Goal: Information Seeking & Learning: Learn about a topic

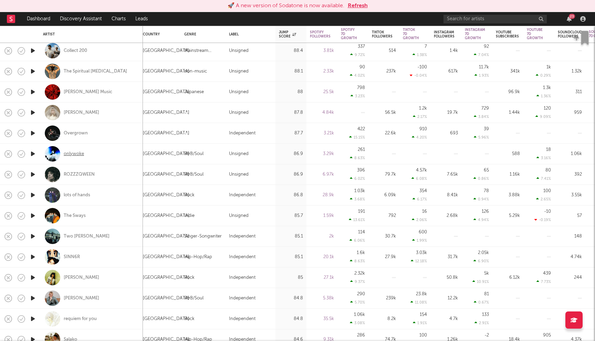
click at [72, 152] on div "onlywoke" at bounding box center [74, 154] width 20 height 6
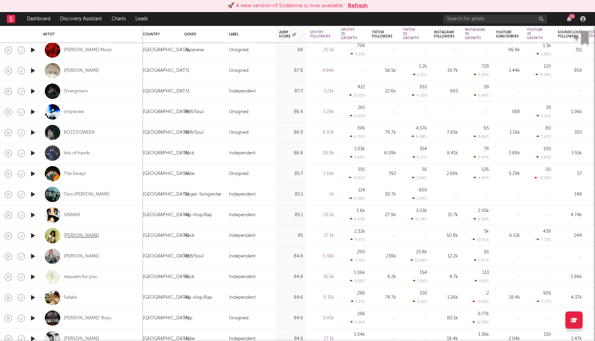
click at [86, 236] on div "[PERSON_NAME]" at bounding box center [81, 236] width 35 height 6
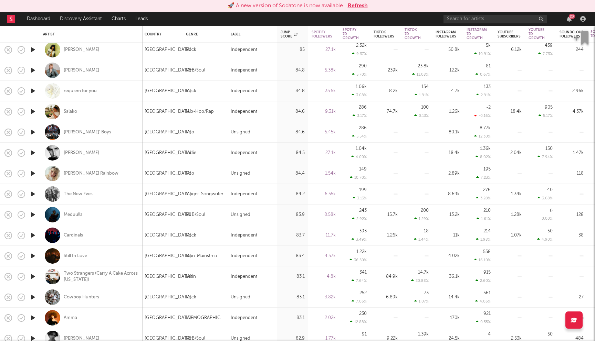
click at [355, 7] on button "Refresh" at bounding box center [358, 6] width 20 height 8
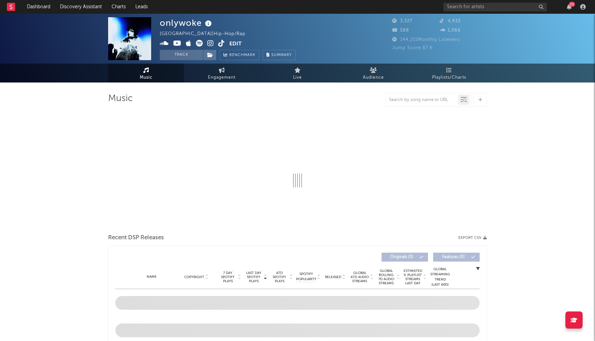
select select "1w"
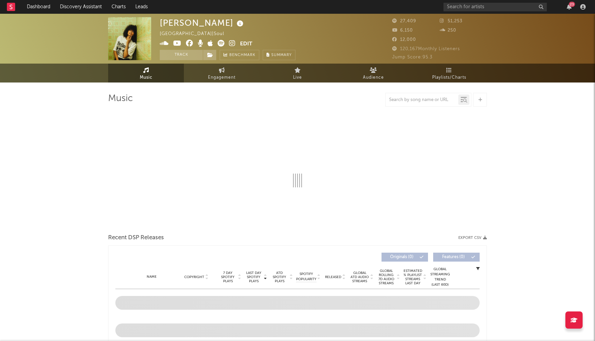
select select "6m"
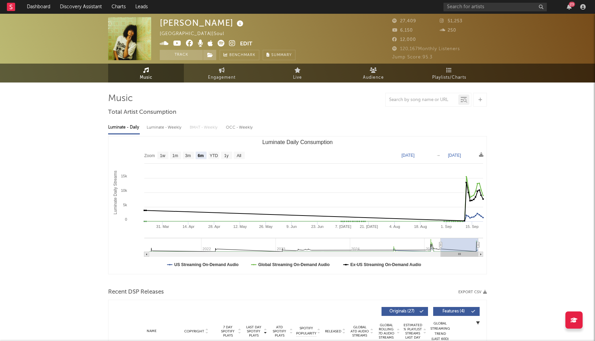
click at [188, 42] on icon at bounding box center [189, 43] width 7 height 7
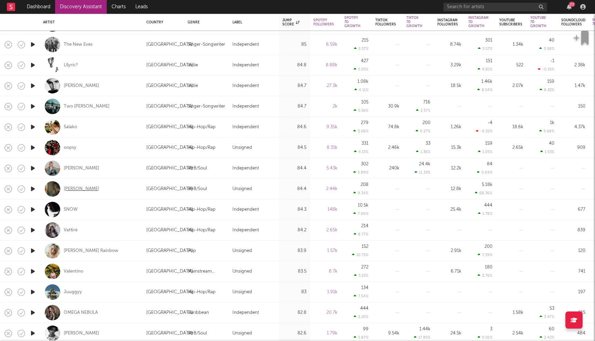
click at [79, 190] on div "[PERSON_NAME]" at bounding box center [81, 189] width 35 height 6
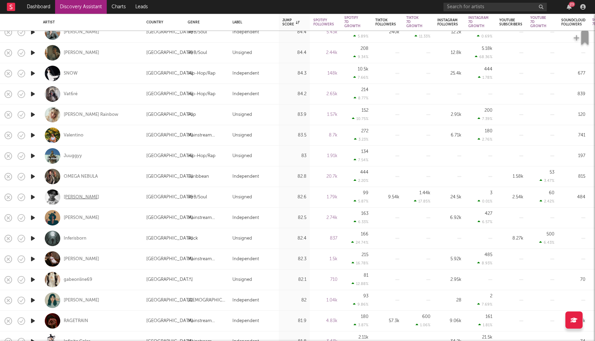
click at [75, 194] on div "[PERSON_NAME]" at bounding box center [81, 197] width 35 height 6
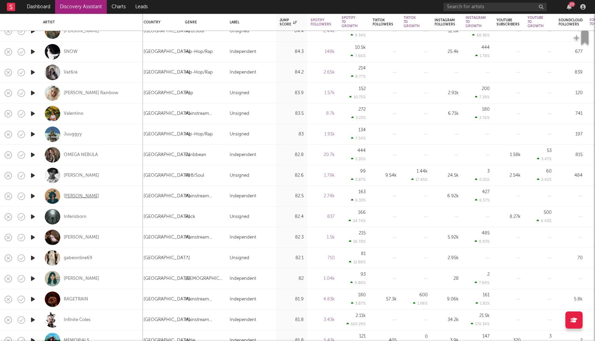
click at [86, 196] on div "Rosa Damask" at bounding box center [81, 196] width 35 height 6
click at [89, 237] on div "Graham Smyth" at bounding box center [81, 238] width 35 height 6
click at [81, 219] on div "Inferisborn" at bounding box center [75, 217] width 23 height 6
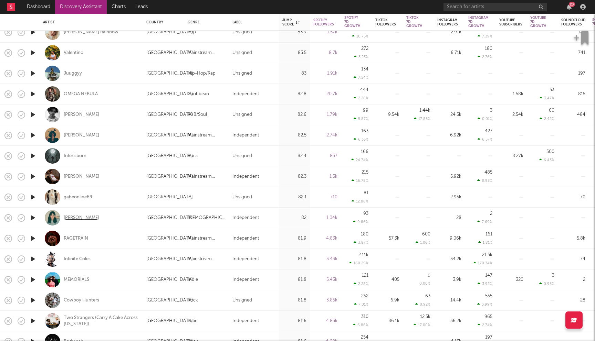
click at [82, 219] on div "dani perez" at bounding box center [81, 218] width 35 height 6
click at [85, 258] on div "Infinite Coles" at bounding box center [77, 259] width 27 height 6
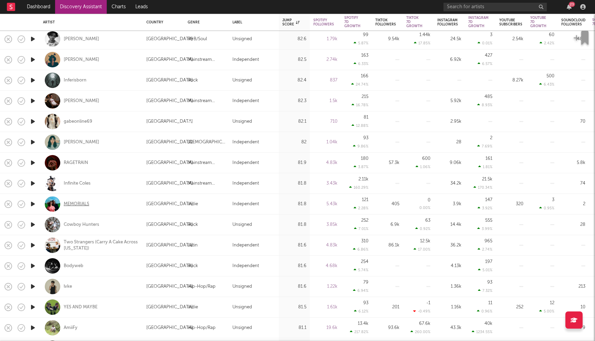
click at [85, 205] on div "MEMORIALS" at bounding box center [76, 204] width 25 height 6
click at [80, 223] on div "Cowboy Hunters" at bounding box center [81, 225] width 35 height 6
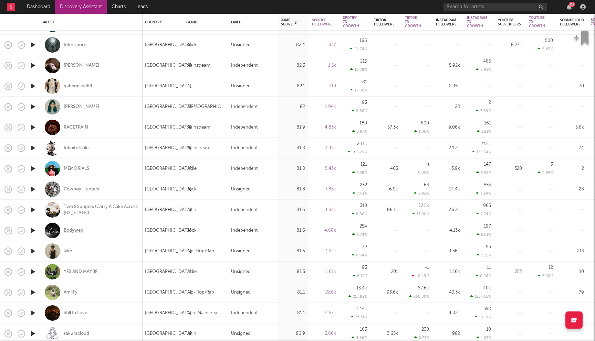
click at [74, 232] on div "Bodyweb" at bounding box center [74, 231] width 20 height 6
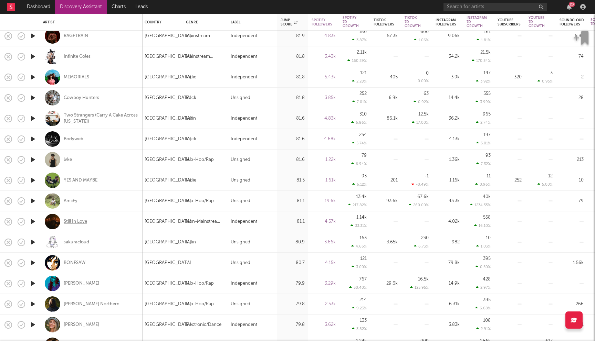
click at [77, 224] on div "Still In Love" at bounding box center [75, 222] width 23 height 6
click at [78, 261] on div "BONESAW" at bounding box center [75, 263] width 22 height 6
click at [74, 264] on div "BONESAW" at bounding box center [75, 263] width 22 height 6
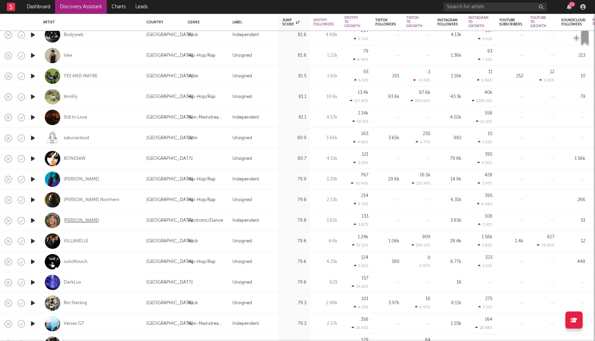
click at [80, 223] on div "Courtney Storm" at bounding box center [81, 221] width 35 height 6
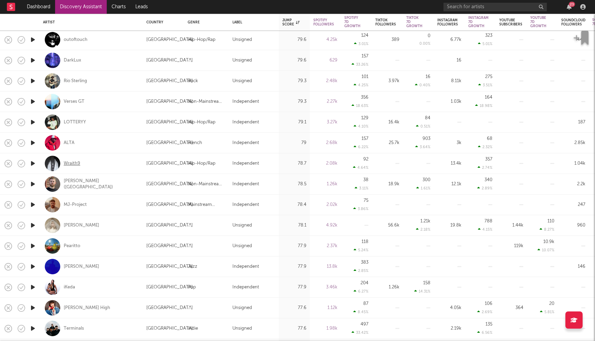
click at [74, 162] on div "Wraith9" at bounding box center [72, 164] width 17 height 6
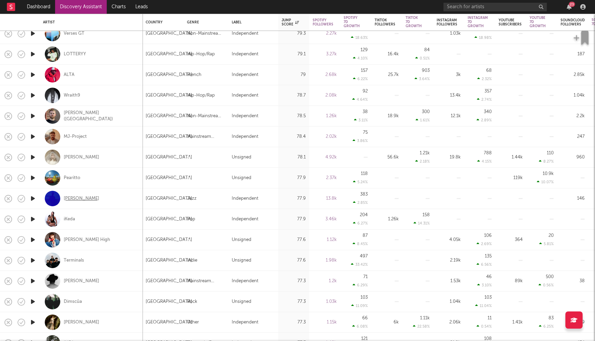
click at [79, 200] on div "Kieran Hebden" at bounding box center [81, 199] width 35 height 6
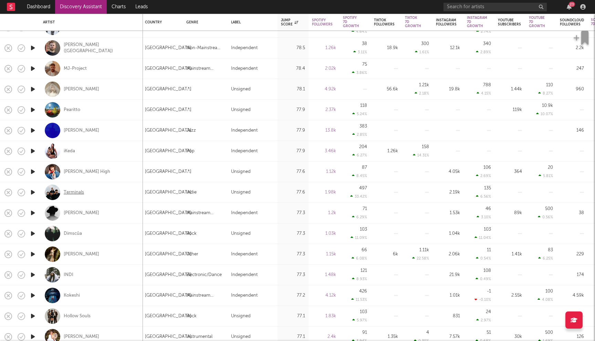
click at [75, 192] on div "Terminals" at bounding box center [74, 193] width 20 height 6
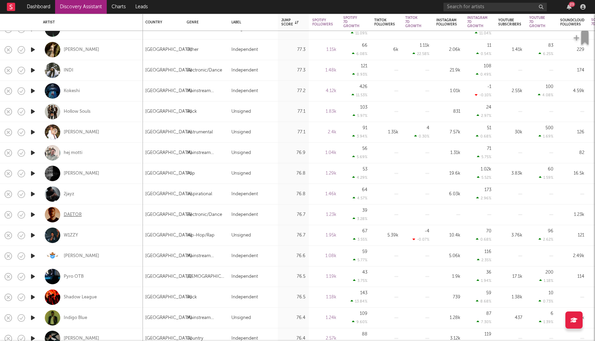
click at [81, 214] on div "DAETOR" at bounding box center [73, 215] width 18 height 6
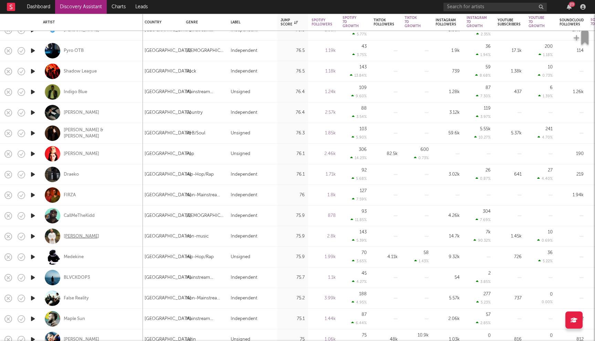
click at [87, 234] on div "Kinan Salaam" at bounding box center [81, 237] width 35 height 6
click at [70, 196] on div "FIRZA" at bounding box center [70, 195] width 12 height 6
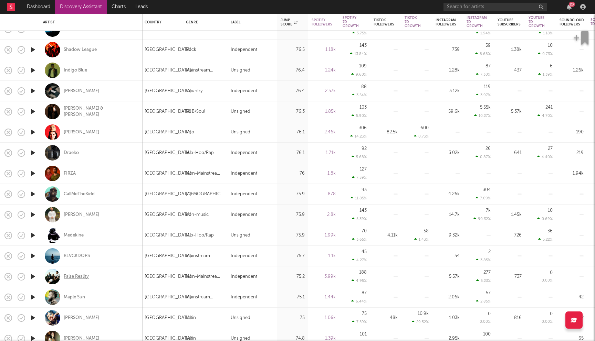
click at [79, 278] on div "False Reality" at bounding box center [76, 277] width 25 height 6
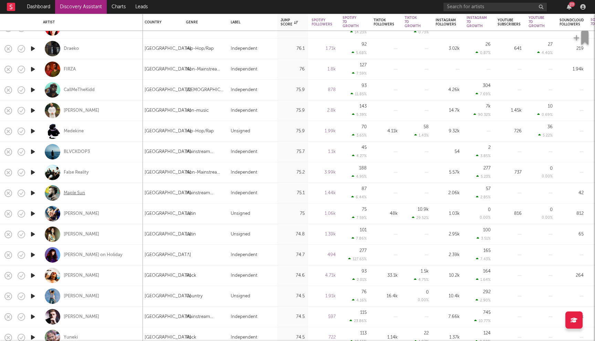
click at [74, 195] on div "Maple Sun" at bounding box center [74, 193] width 21 height 6
click at [77, 131] on div "Medekine" at bounding box center [74, 131] width 20 height 6
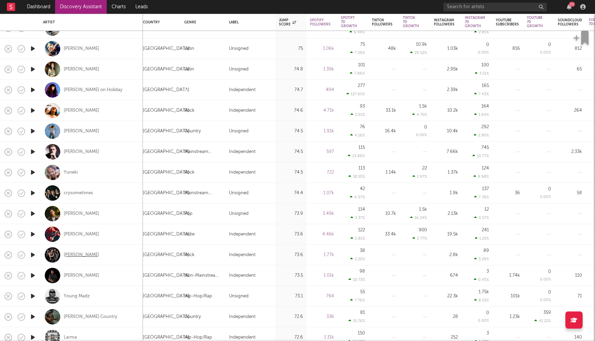
click at [69, 254] on div "[PERSON_NAME]" at bounding box center [81, 255] width 35 height 6
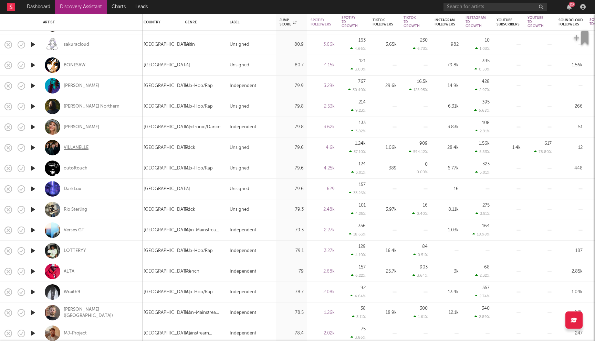
click at [87, 149] on div "VILLANELLE" at bounding box center [76, 148] width 25 height 6
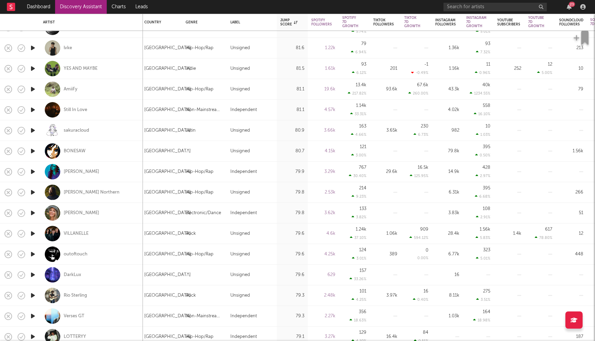
click at [89, 8] on link "Discovery Assistant" at bounding box center [81, 7] width 52 height 14
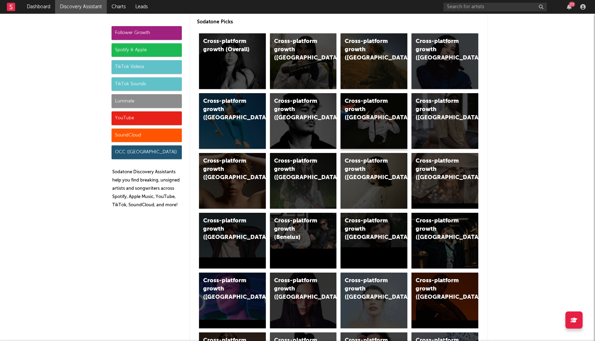
scroll to position [65, 0]
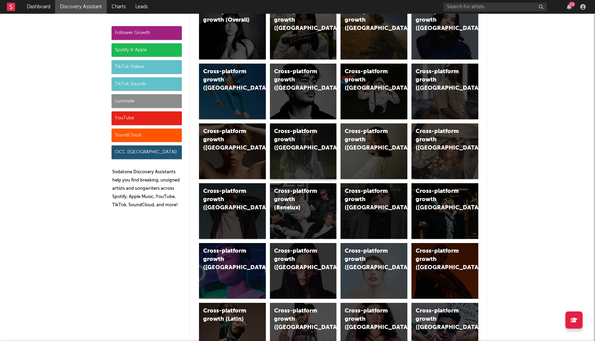
click at [308, 151] on div "Cross-platform growth (Sweden)" at bounding box center [297, 140] width 47 height 25
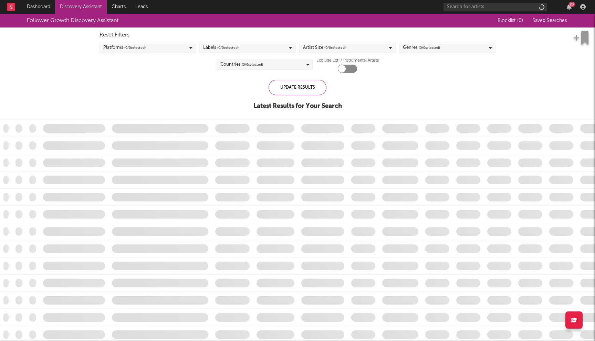
checkbox input "true"
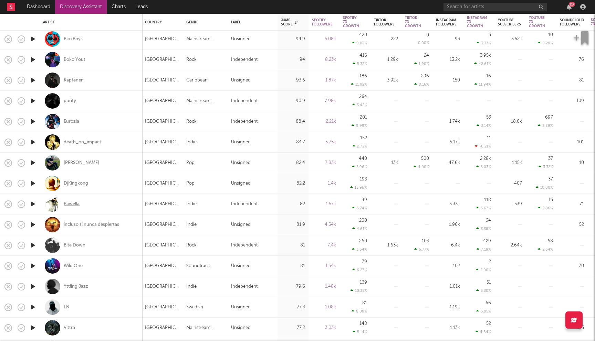
click at [73, 204] on div "Pawella" at bounding box center [72, 204] width 16 height 6
click at [73, 246] on div "Bite Down" at bounding box center [75, 246] width 22 height 6
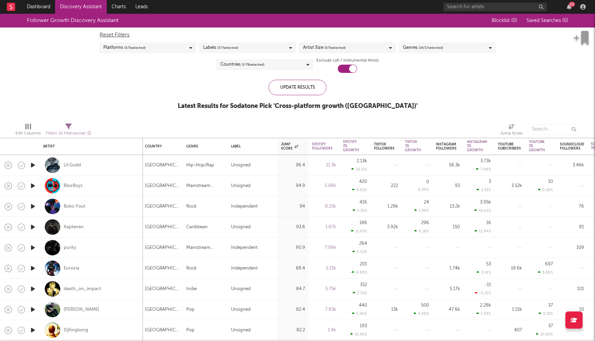
click at [82, 4] on link "Discovery Assistant" at bounding box center [81, 7] width 52 height 14
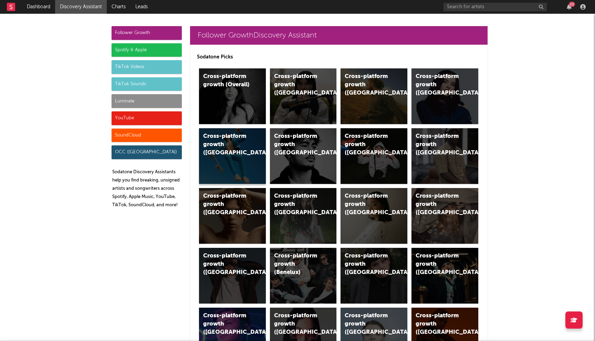
click at [231, 156] on div "Cross-platform growth (Australia)" at bounding box center [226, 144] width 47 height 25
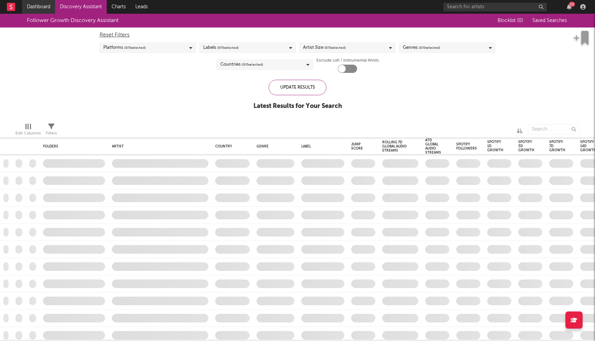
click at [38, 6] on link "Dashboard" at bounding box center [38, 7] width 33 height 14
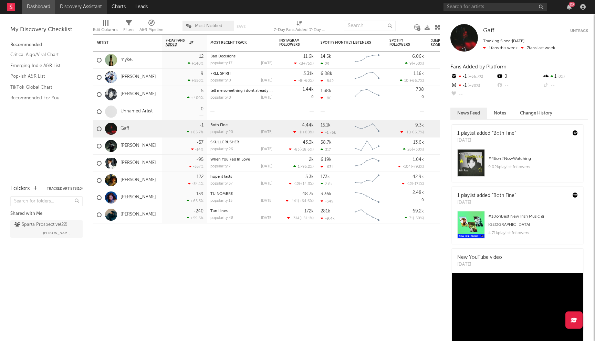
click at [79, 8] on link "Discovery Assistant" at bounding box center [81, 7] width 52 height 14
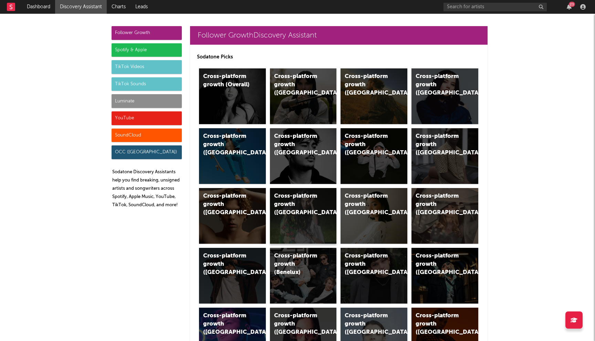
scroll to position [33, 0]
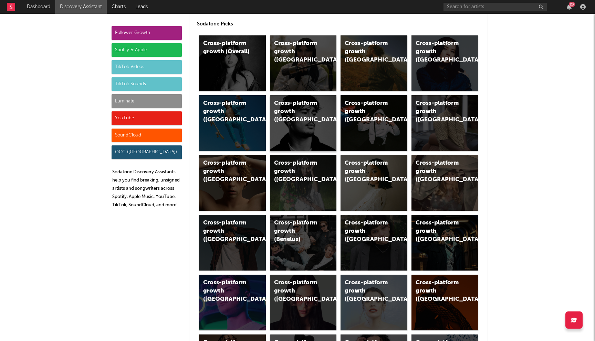
click at [302, 126] on div "Cross-platform growth (New Zealand)" at bounding box center [303, 123] width 67 height 56
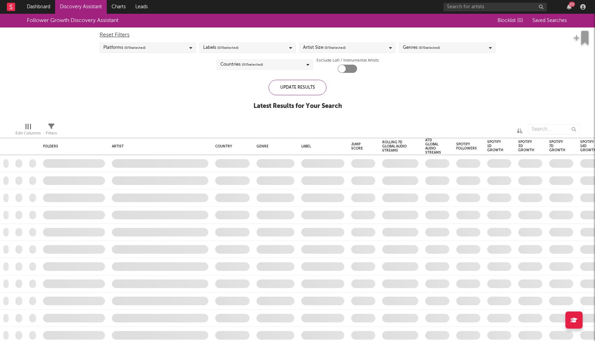
checkbox input "true"
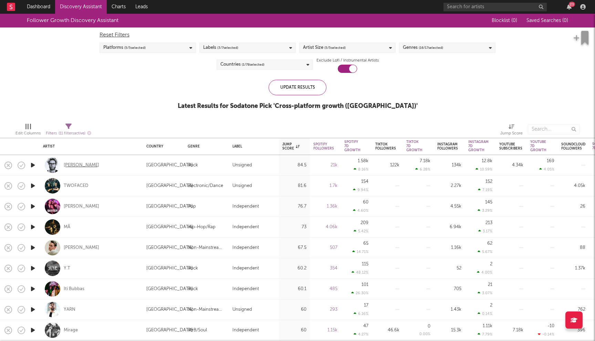
click at [73, 166] on div "[PERSON_NAME]" at bounding box center [81, 165] width 35 height 6
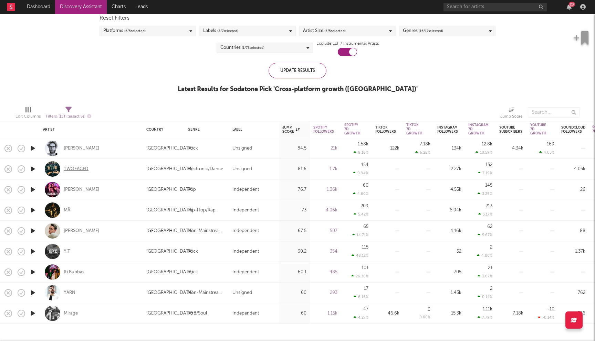
click at [82, 171] on div "TWOFACED" at bounding box center [76, 169] width 25 height 6
click at [87, 4] on link "Discovery Assistant" at bounding box center [81, 7] width 52 height 14
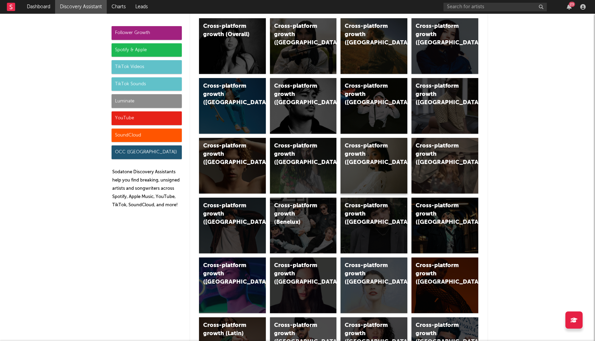
scroll to position [73, 0]
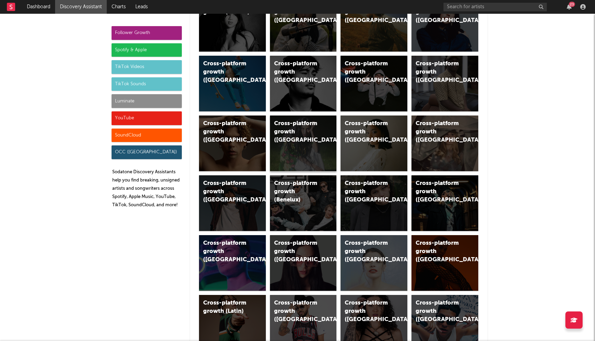
click at [310, 147] on div "Cross-platform growth (Sweden)" at bounding box center [303, 144] width 67 height 56
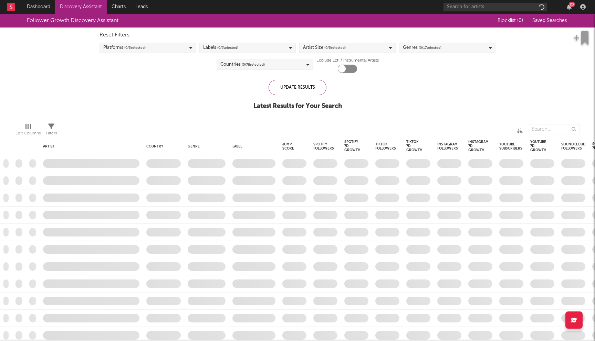
checkbox input "true"
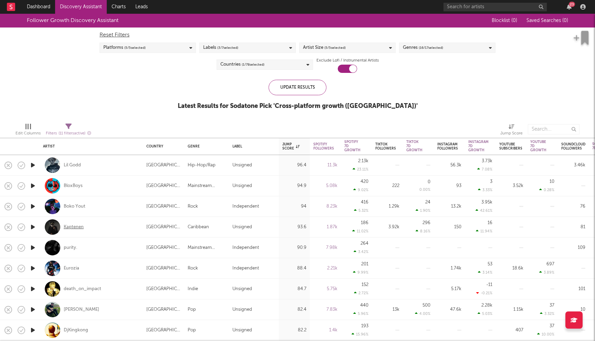
click at [74, 228] on div "Kaptenen" at bounding box center [74, 227] width 20 height 6
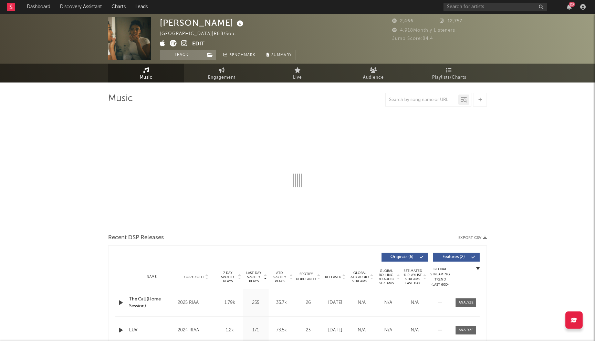
select select "1w"
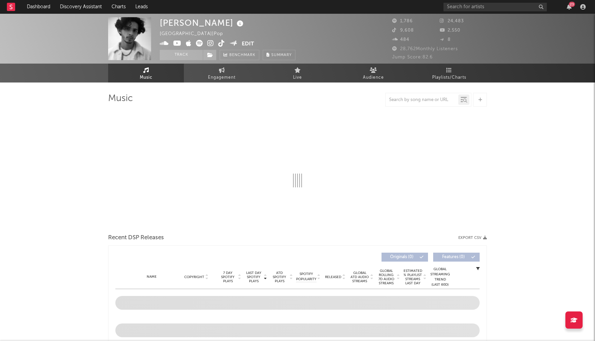
select select "1w"
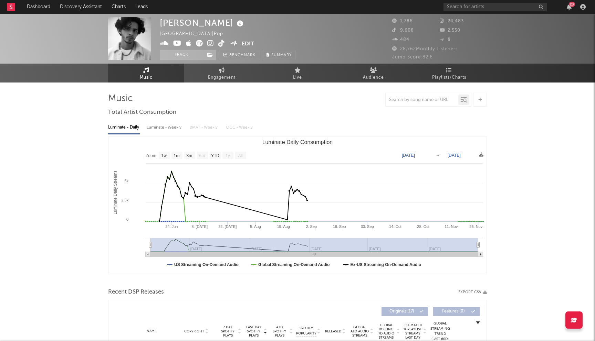
click at [198, 42] on icon at bounding box center [199, 43] width 7 height 7
click at [451, 8] on input "text" at bounding box center [494, 7] width 103 height 9
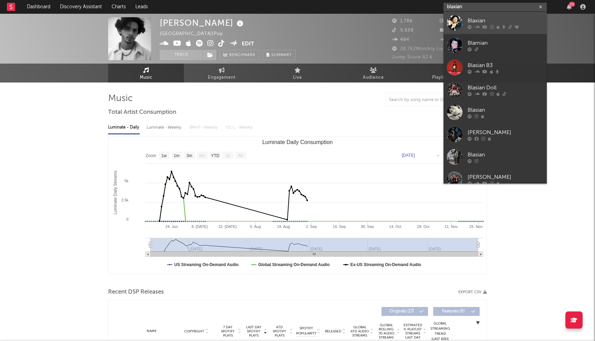
type input "blaxian"
click at [489, 22] on div "Blaxian" at bounding box center [505, 21] width 76 height 8
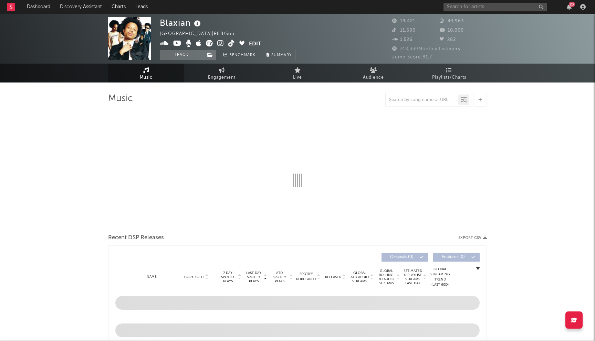
select select "6m"
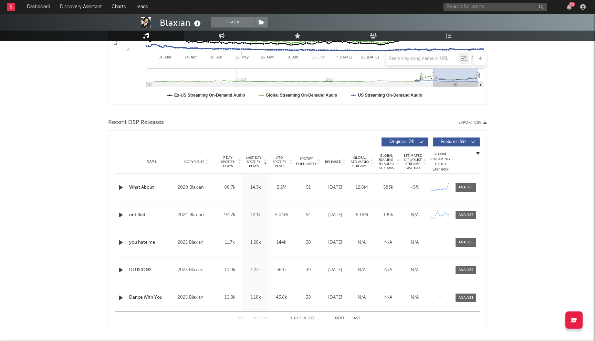
scroll to position [175, 0]
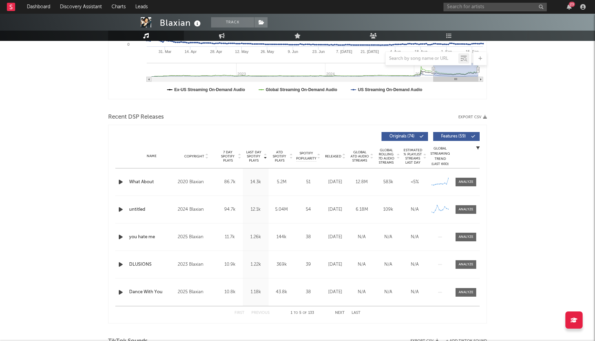
click at [339, 311] on button "Next" at bounding box center [340, 313] width 10 height 4
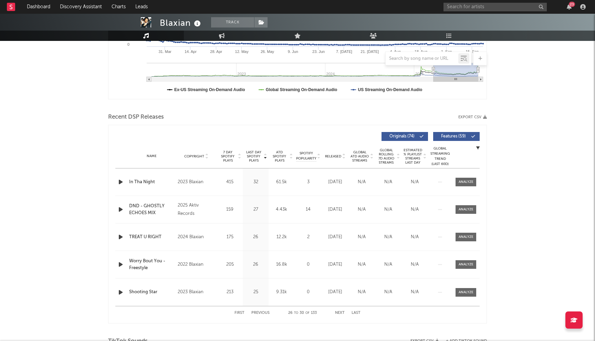
click at [339, 311] on button "Next" at bounding box center [340, 313] width 10 height 4
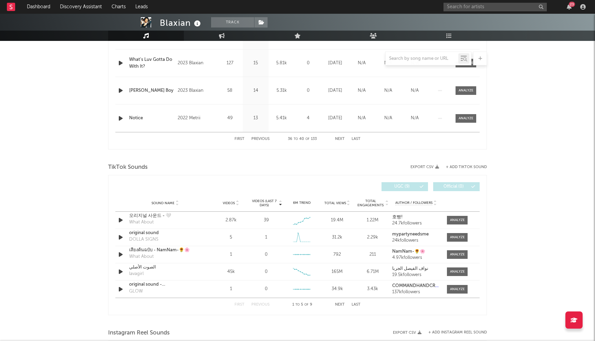
scroll to position [335, 0]
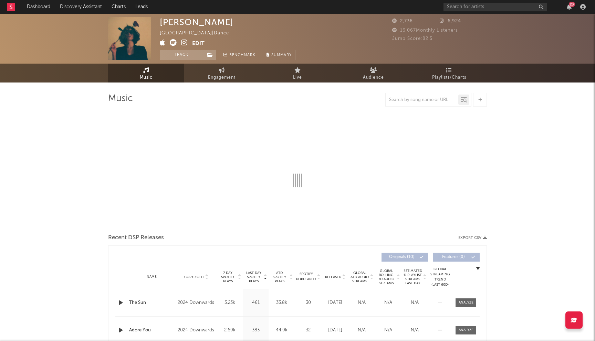
select select "1w"
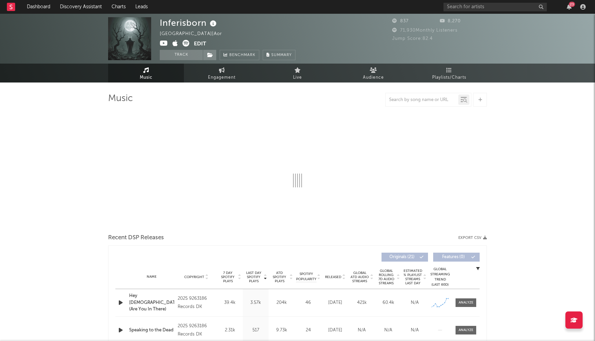
select select "1w"
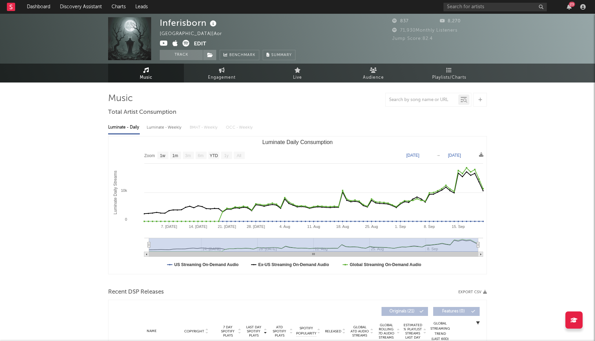
click at [163, 43] on icon at bounding box center [164, 43] width 8 height 7
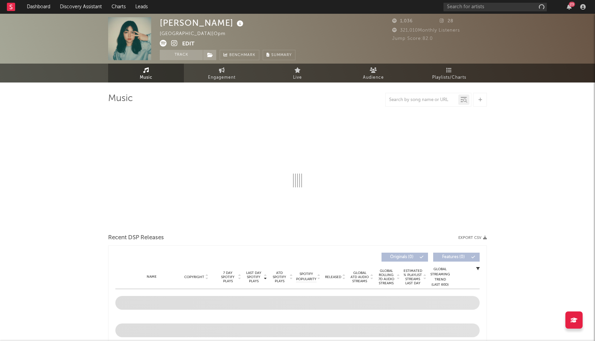
select select "1w"
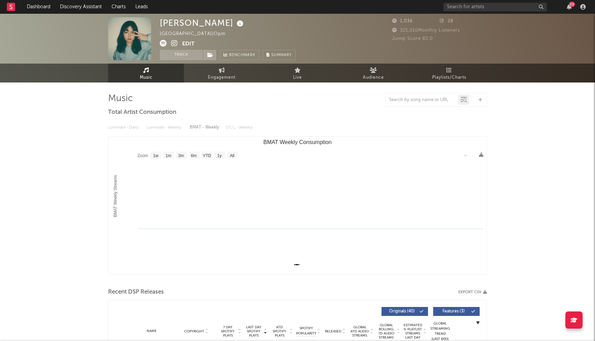
click at [173, 44] on icon at bounding box center [174, 43] width 7 height 7
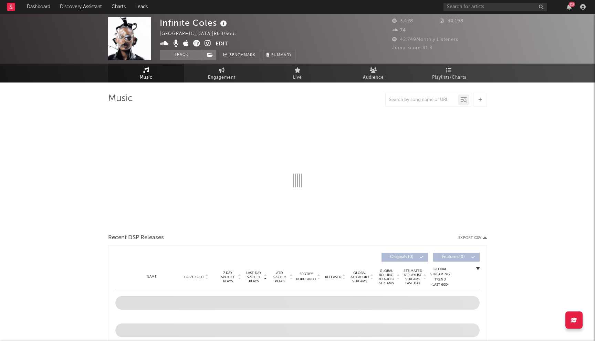
select select "1w"
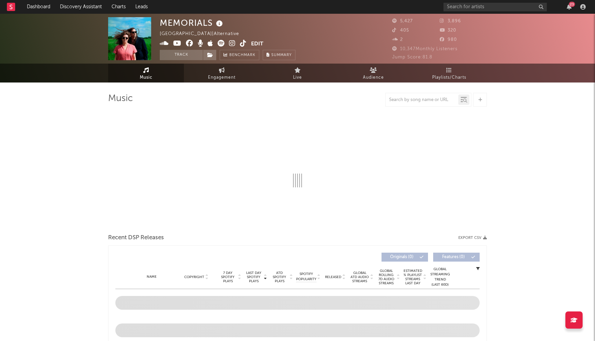
select select "1w"
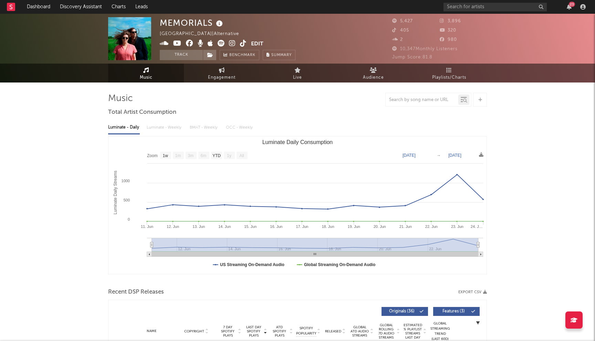
click at [189, 43] on icon at bounding box center [189, 43] width 7 height 7
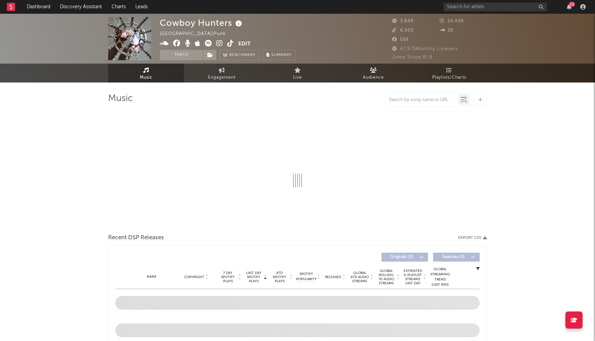
select select "1w"
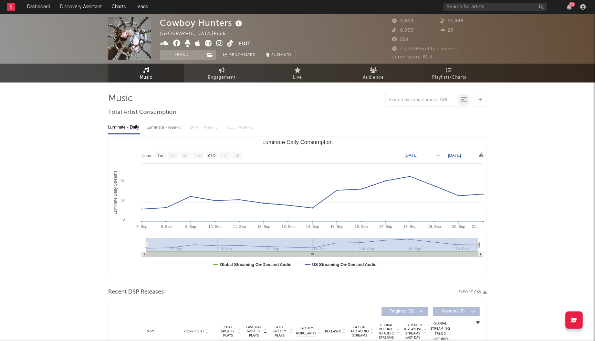
click at [176, 44] on icon at bounding box center [176, 43] width 7 height 7
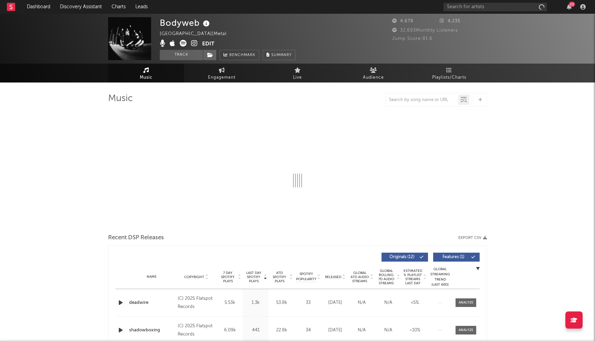
select select "1w"
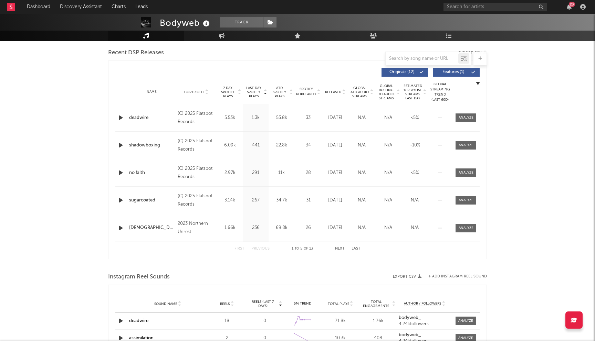
scroll to position [241, 0]
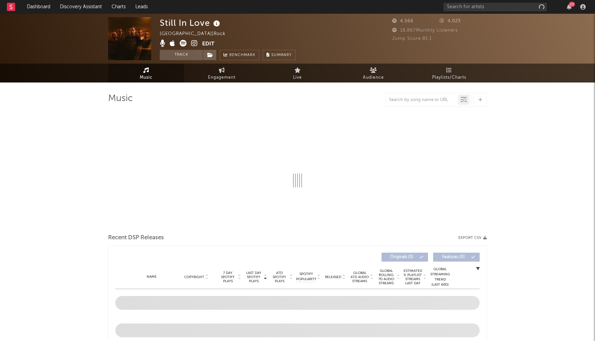
select select "1w"
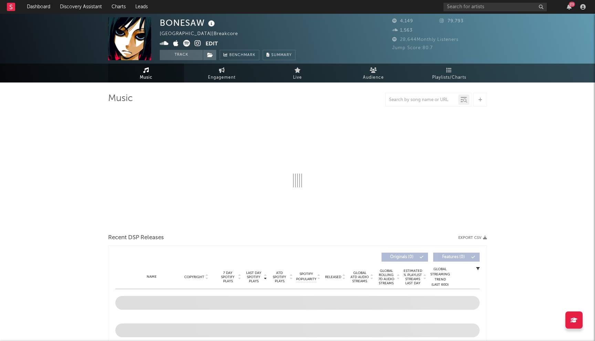
select select "1w"
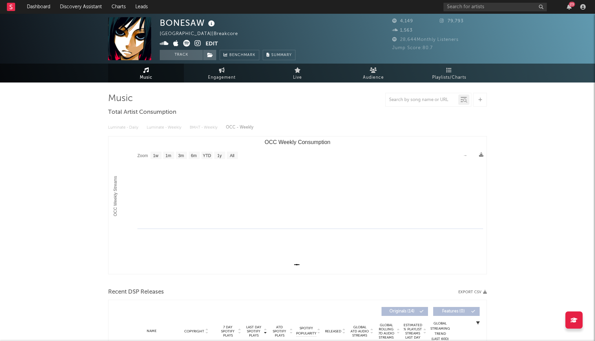
click at [199, 44] on icon at bounding box center [197, 43] width 7 height 7
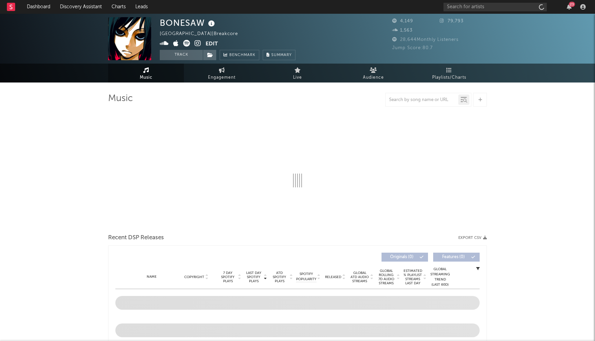
select select "1w"
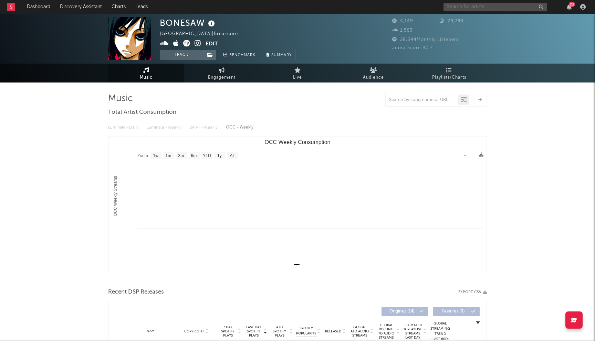
click at [464, 3] on input "text" at bounding box center [494, 7] width 103 height 9
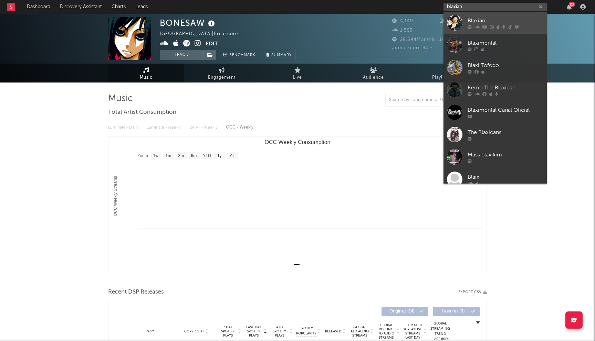
type input "blaxian"
click at [496, 13] on link "Blaxian" at bounding box center [494, 23] width 103 height 22
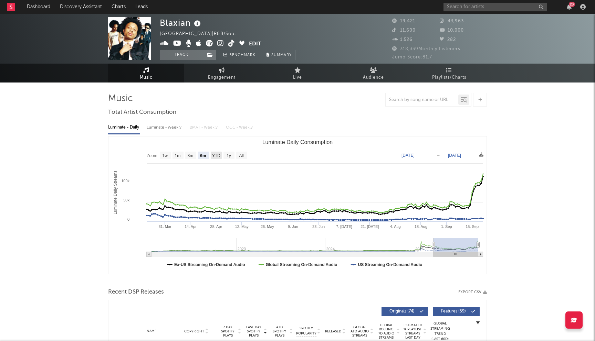
click at [213, 155] on text "YTD" at bounding box center [216, 155] width 8 height 5
select select "YTD"
type input "2025-01-01"
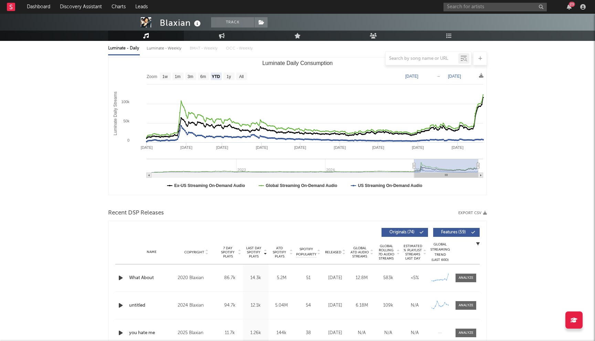
scroll to position [78, 0]
click at [463, 4] on input "text" at bounding box center [494, 7] width 103 height 9
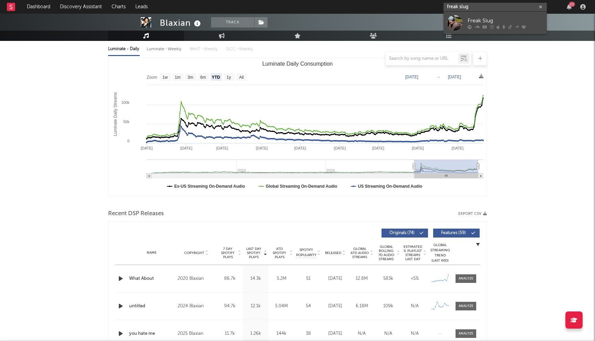
type input "freak slug"
click at [492, 21] on div "Freak Slug" at bounding box center [505, 21] width 76 height 8
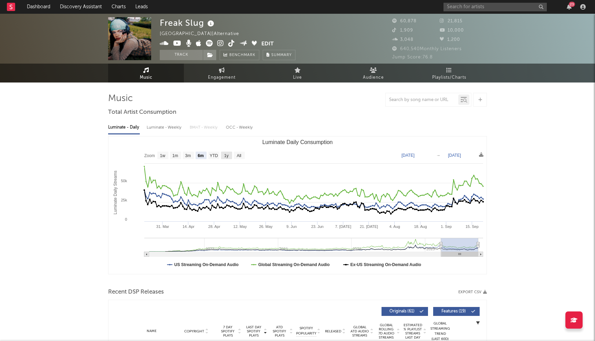
click at [227, 155] on text "1y" at bounding box center [226, 155] width 4 height 5
select select "1y"
type input "2024-09-21"
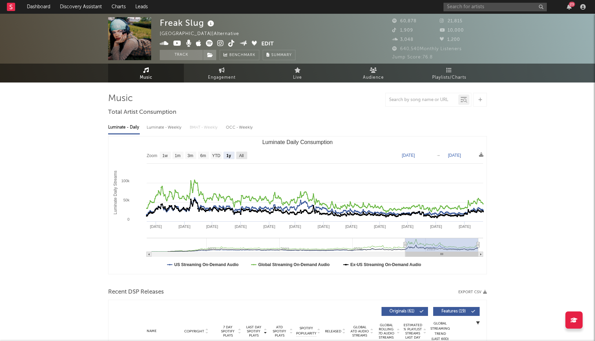
click at [243, 156] on text "All" at bounding box center [241, 155] width 4 height 5
select select "All"
type input "2021-03-31"
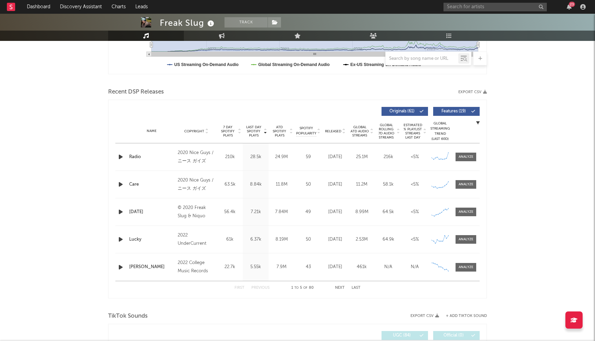
scroll to position [182, 0]
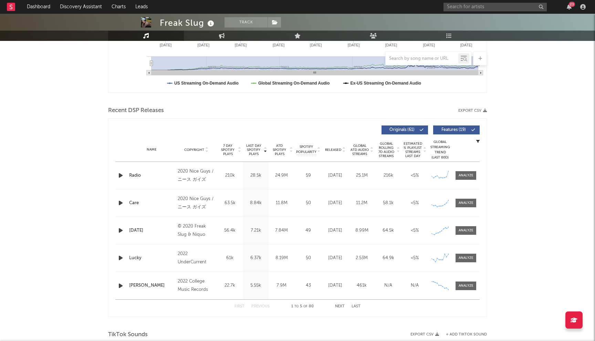
click at [339, 148] on span "Released" at bounding box center [333, 150] width 16 height 4
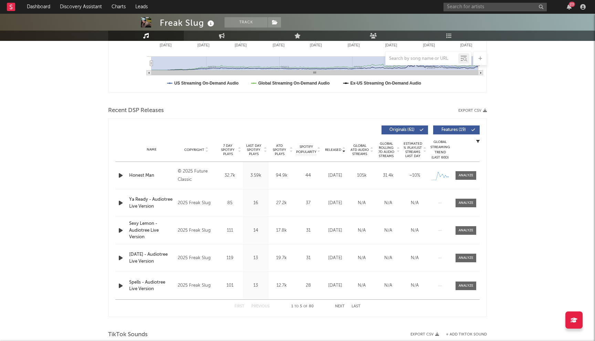
click at [340, 307] on button "Next" at bounding box center [340, 307] width 10 height 4
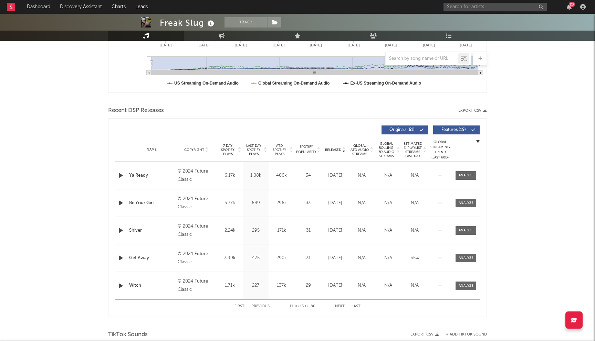
click at [340, 307] on button "Next" at bounding box center [340, 307] width 10 height 4
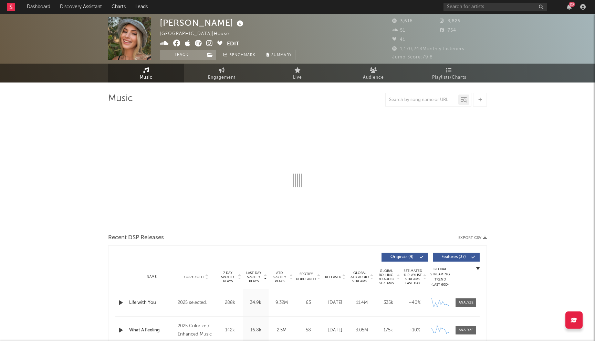
click at [177, 40] on icon at bounding box center [176, 43] width 7 height 7
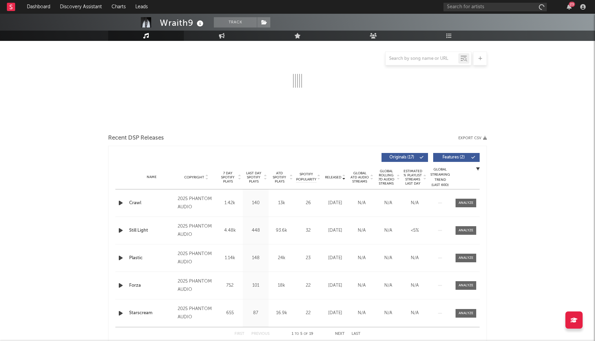
select select "6m"
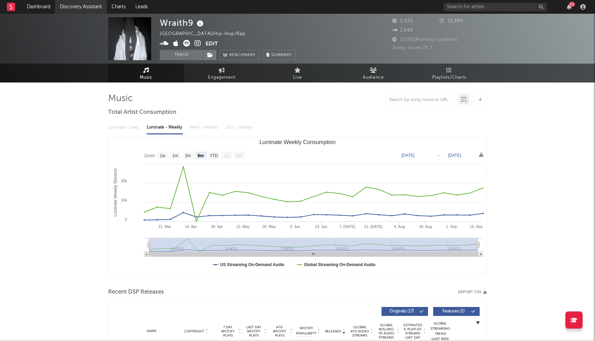
click at [79, 8] on link "Discovery Assistant" at bounding box center [81, 7] width 52 height 14
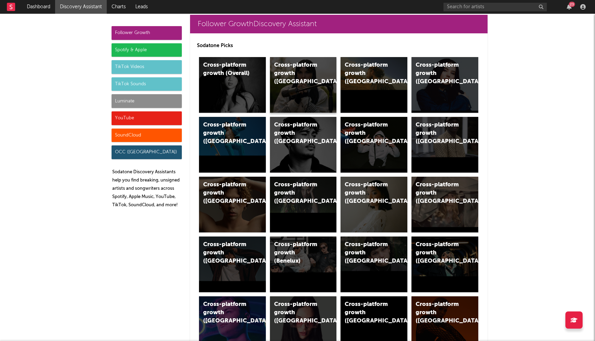
scroll to position [11, 0]
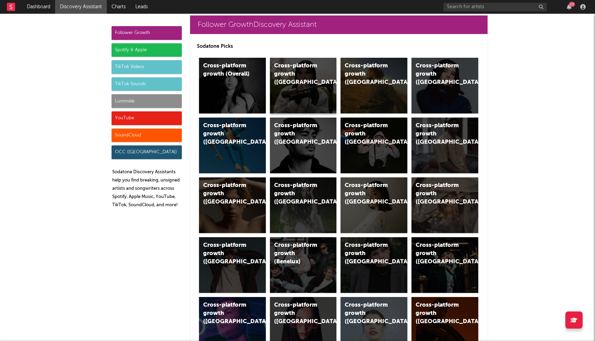
click at [293, 84] on div "Cross-platform growth ([GEOGRAPHIC_DATA])" at bounding box center [303, 86] width 67 height 56
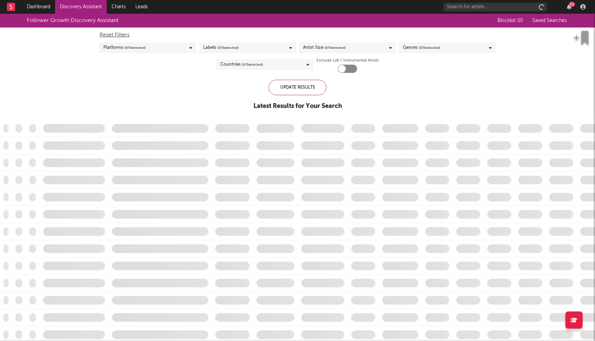
checkbox input "true"
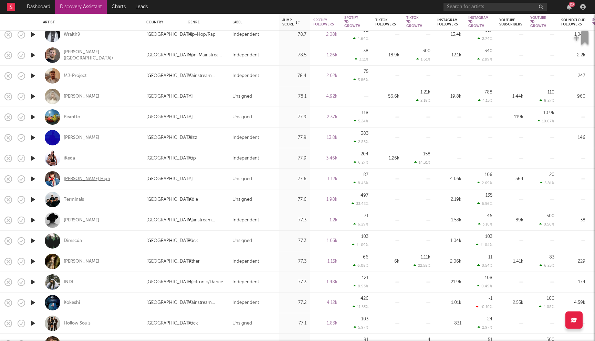
click at [73, 178] on div "[PERSON_NAME] High" at bounding box center [87, 179] width 46 height 6
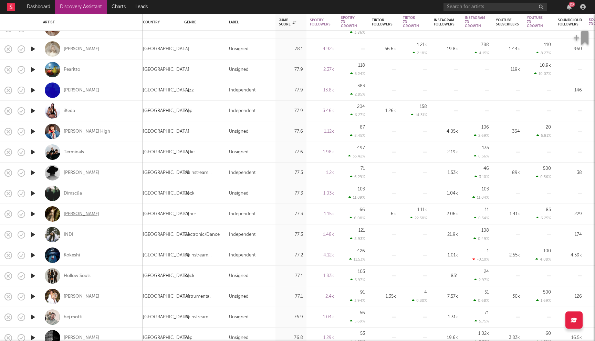
click at [74, 213] on div "[PERSON_NAME]" at bounding box center [81, 214] width 35 height 6
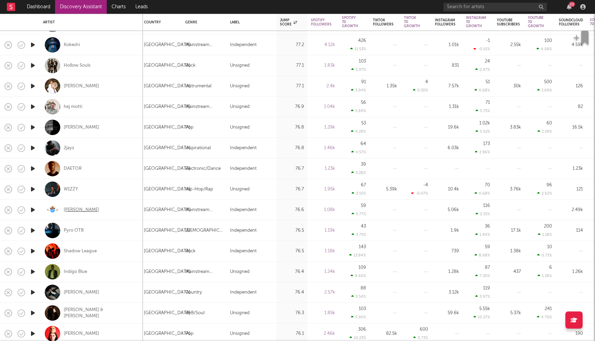
click at [79, 211] on div "[PERSON_NAME]" at bounding box center [81, 210] width 35 height 6
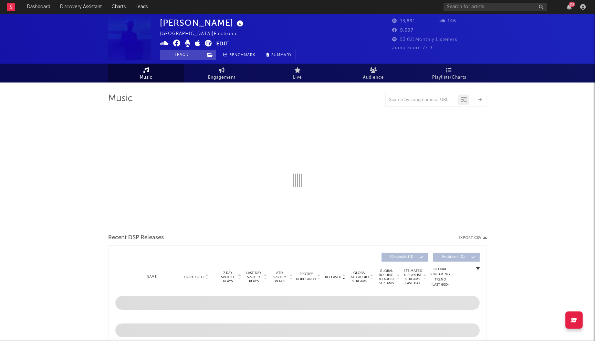
select select "6m"
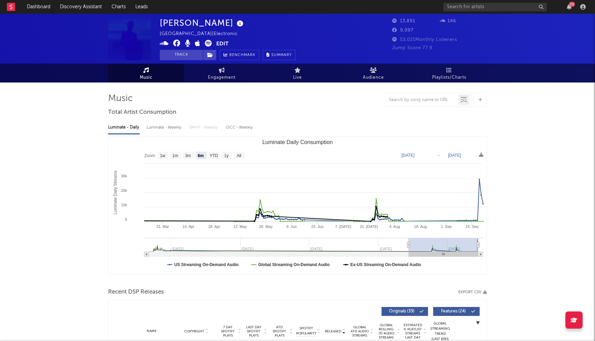
click at [176, 43] on icon at bounding box center [176, 43] width 7 height 7
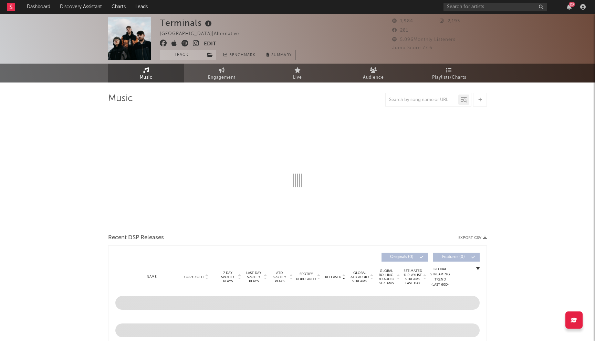
select select "1w"
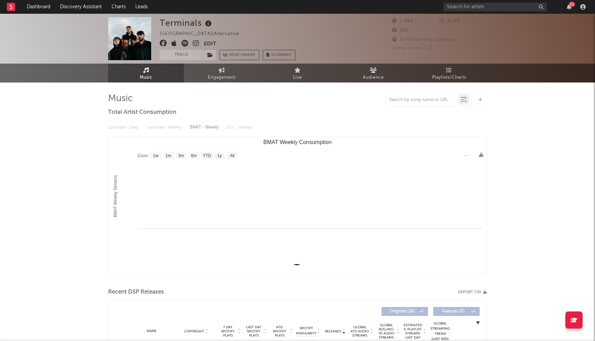
click at [163, 43] on icon at bounding box center [163, 43] width 7 height 7
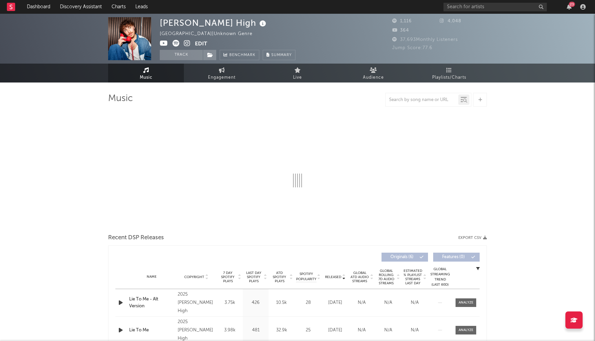
select select "1w"
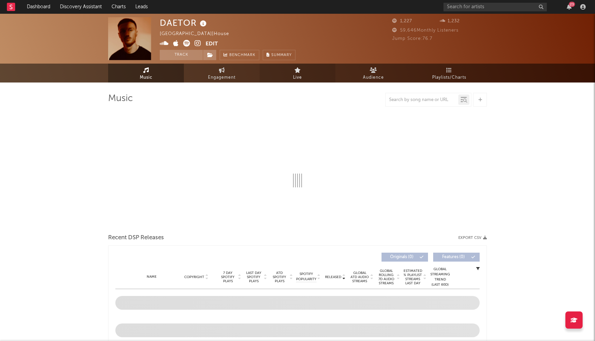
select select "1w"
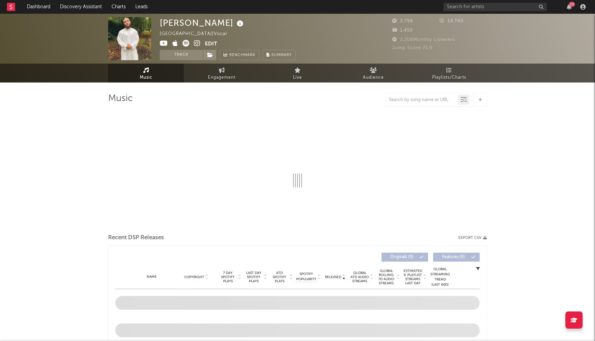
select select "1w"
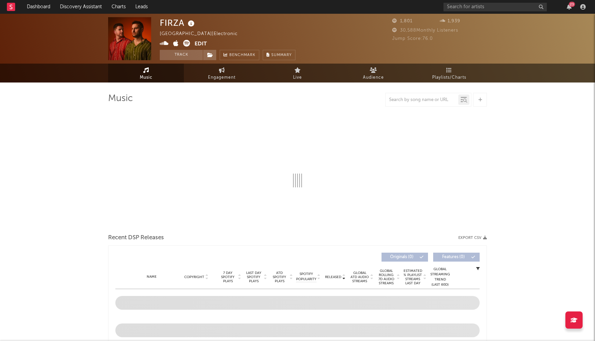
select select "1w"
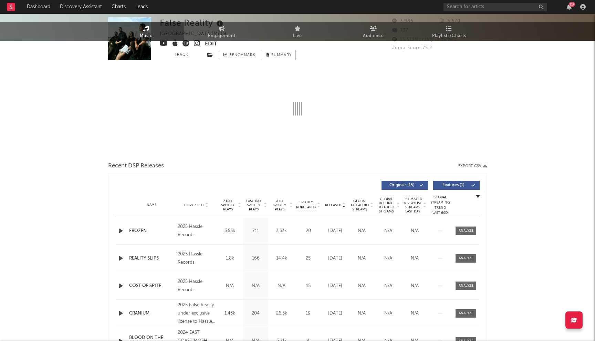
select select "1w"
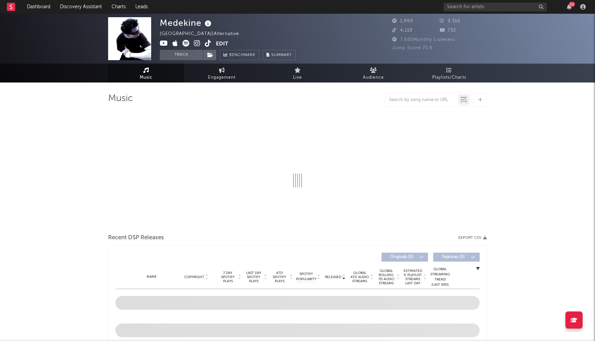
select select "1w"
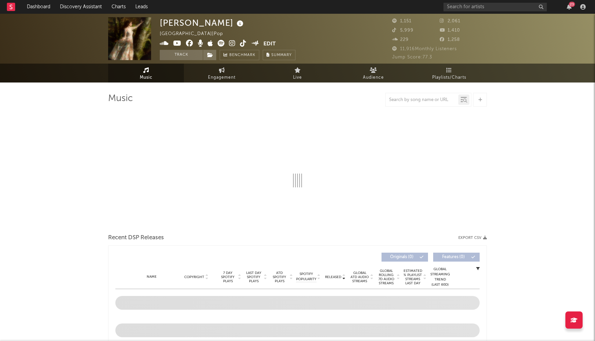
select select "6m"
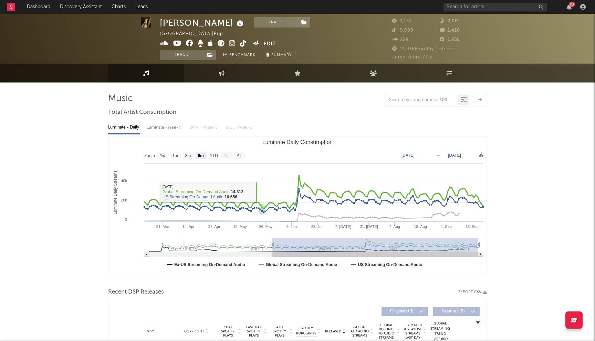
scroll to position [195, 0]
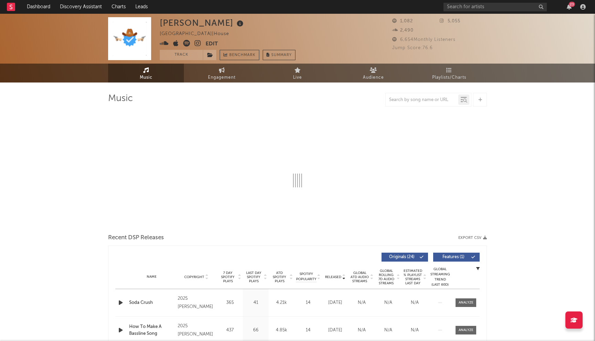
select select "1w"
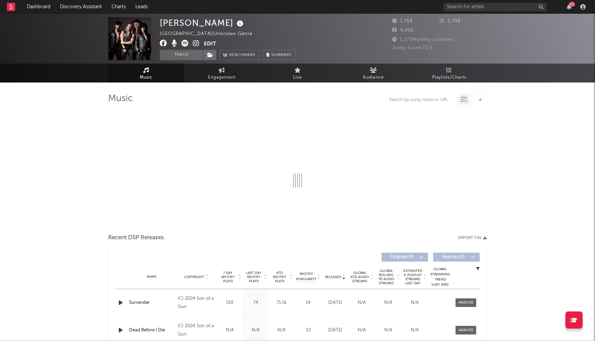
select select "1w"
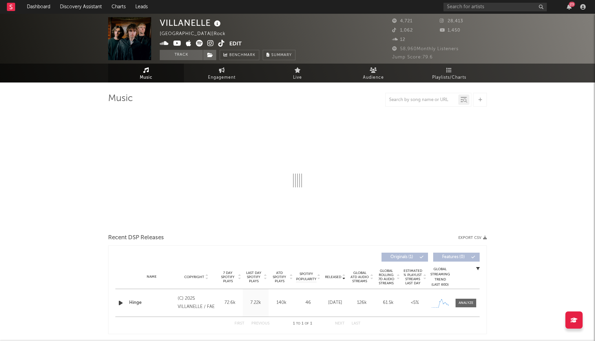
select select "1w"
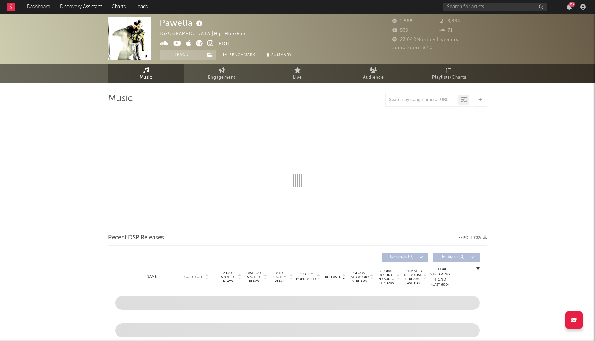
select select "1w"
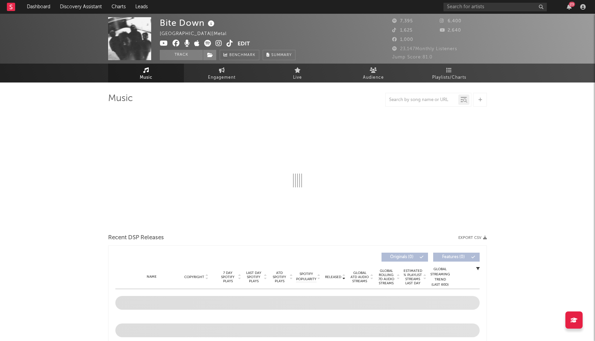
select select "6m"
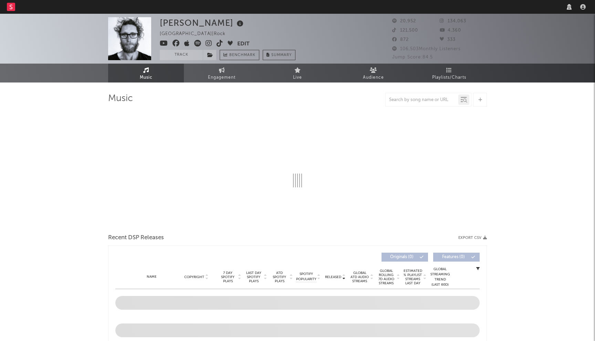
select select "6m"
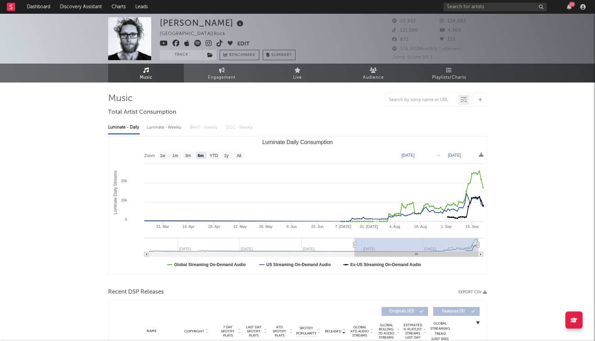
click at [175, 43] on icon at bounding box center [175, 43] width 7 height 7
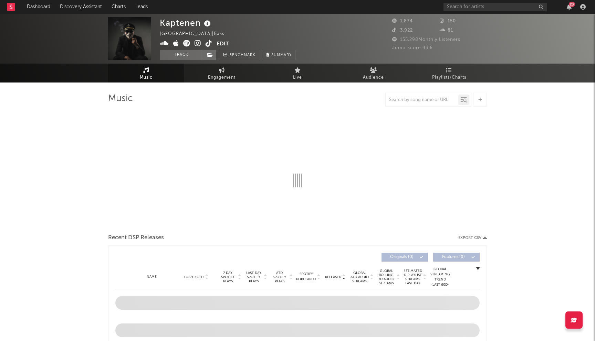
select select "1w"
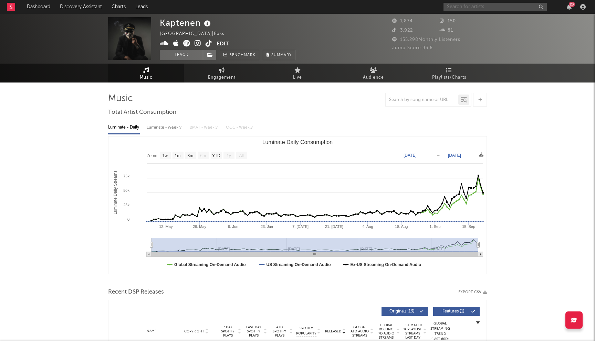
click at [471, 7] on input "text" at bounding box center [494, 7] width 103 height 9
